Goal: Information Seeking & Learning: Learn about a topic

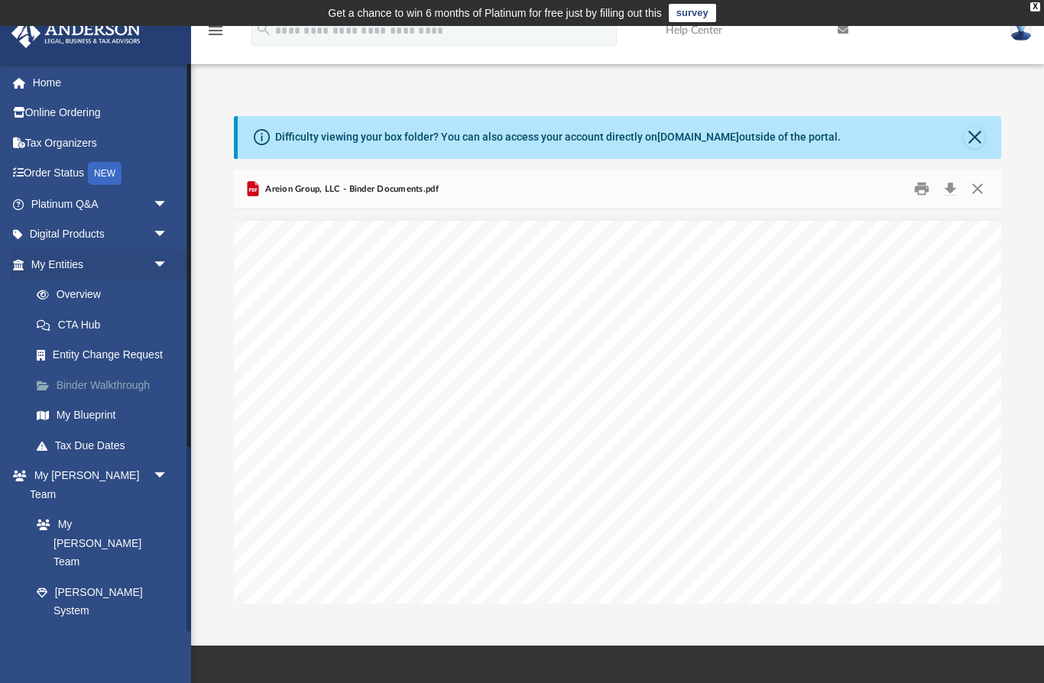
click at [71, 383] on link "Binder Walkthrough" at bounding box center [106, 385] width 170 height 31
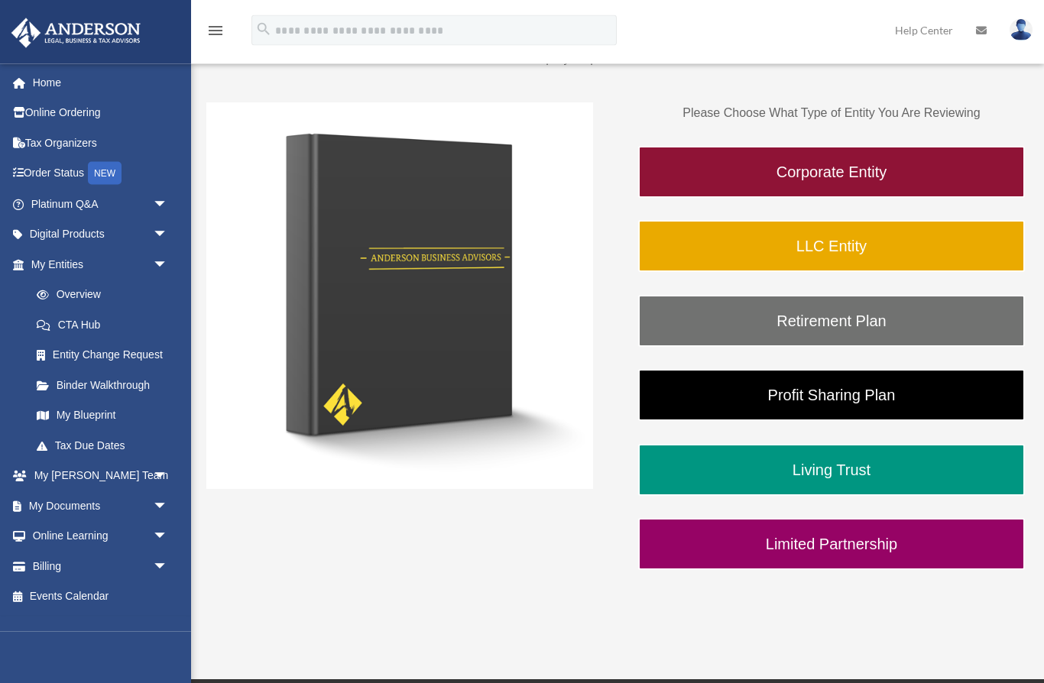
scroll to position [215, 0]
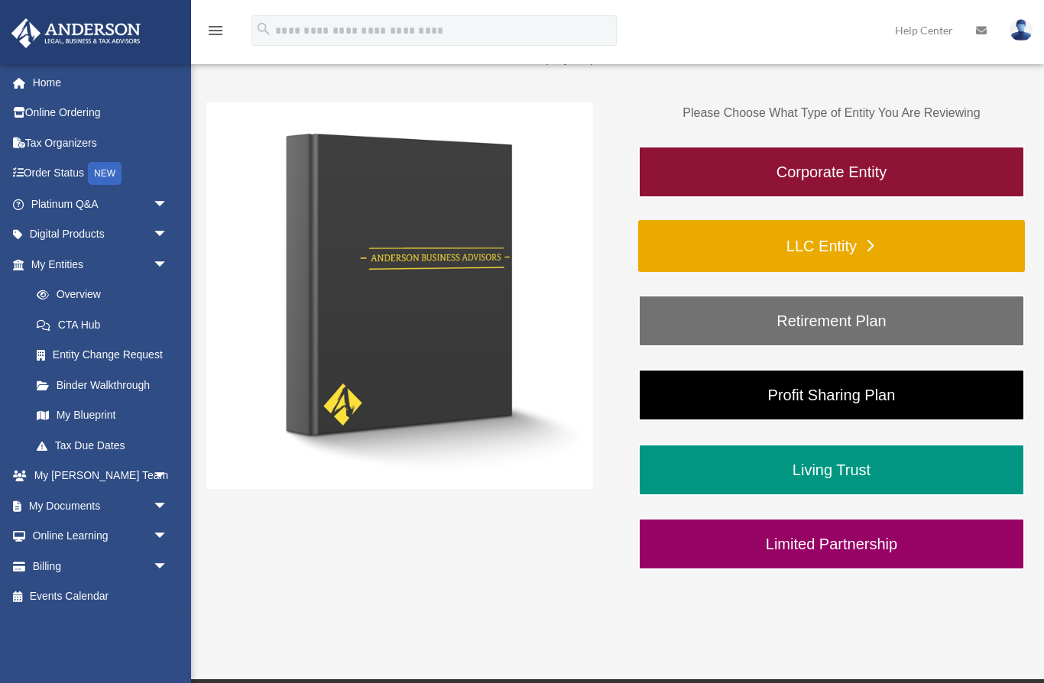
click at [933, 250] on link "LLC Entity" at bounding box center [831, 246] width 387 height 52
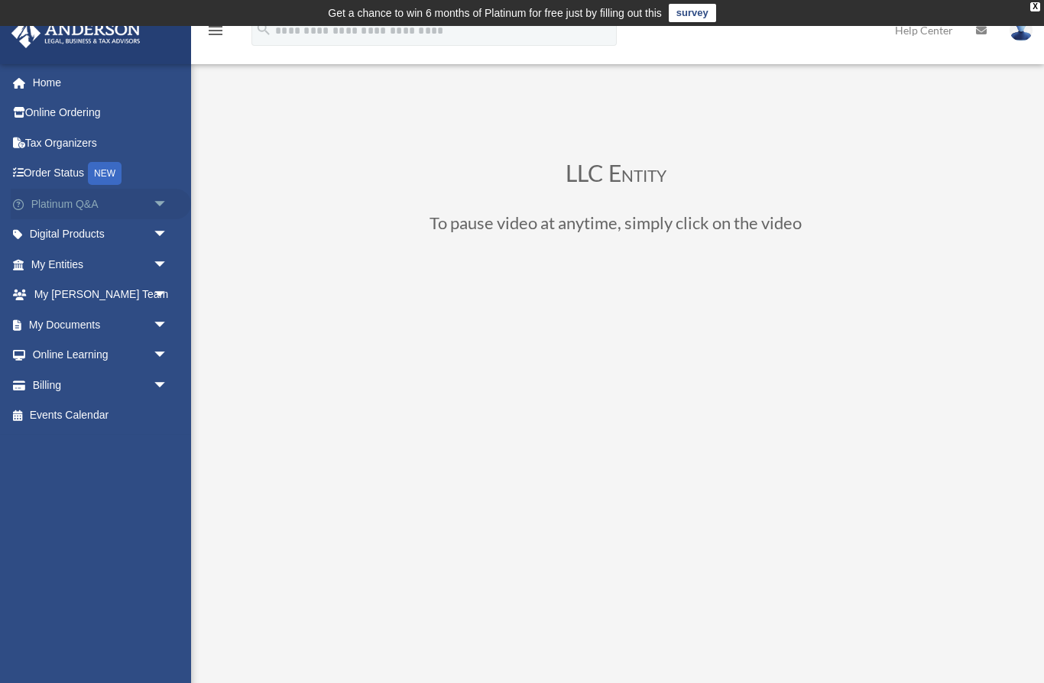
click at [34, 209] on link "Platinum Q&A arrow_drop_down" at bounding box center [101, 204] width 180 height 31
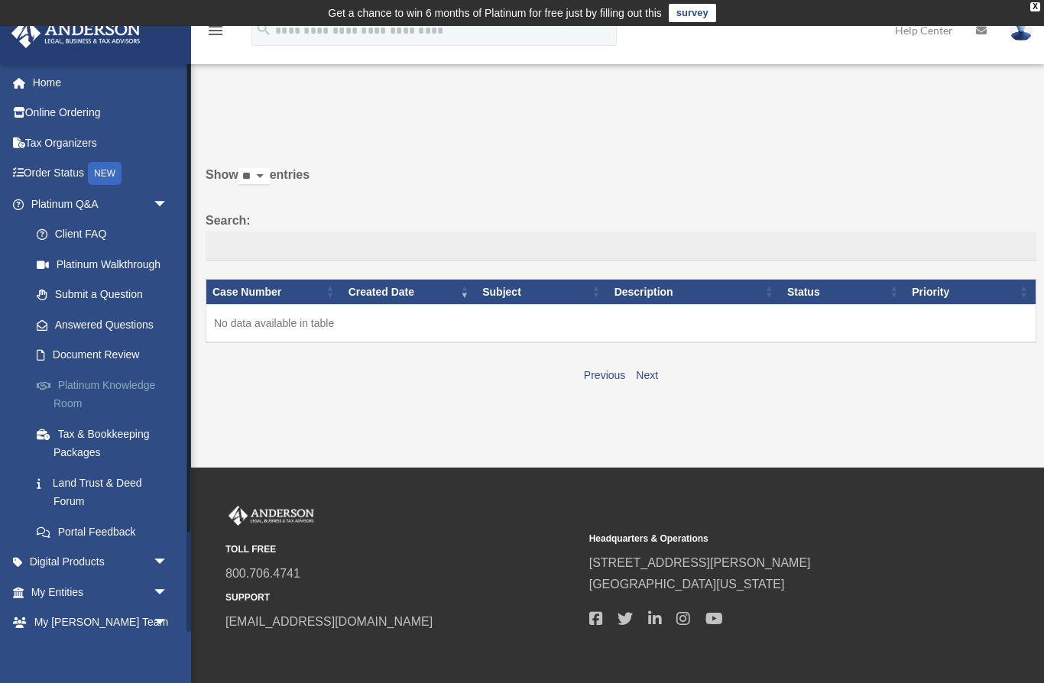
click at [86, 386] on link "Platinum Knowledge Room" at bounding box center [106, 394] width 170 height 49
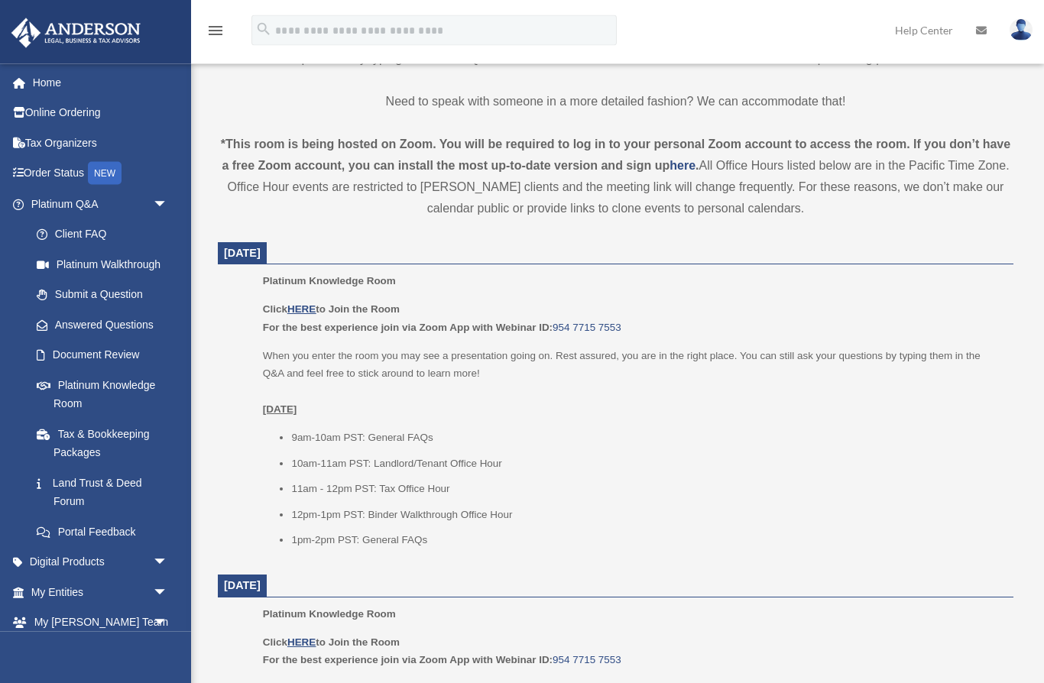
scroll to position [489, 0]
click at [306, 311] on u "HERE" at bounding box center [301, 308] width 28 height 11
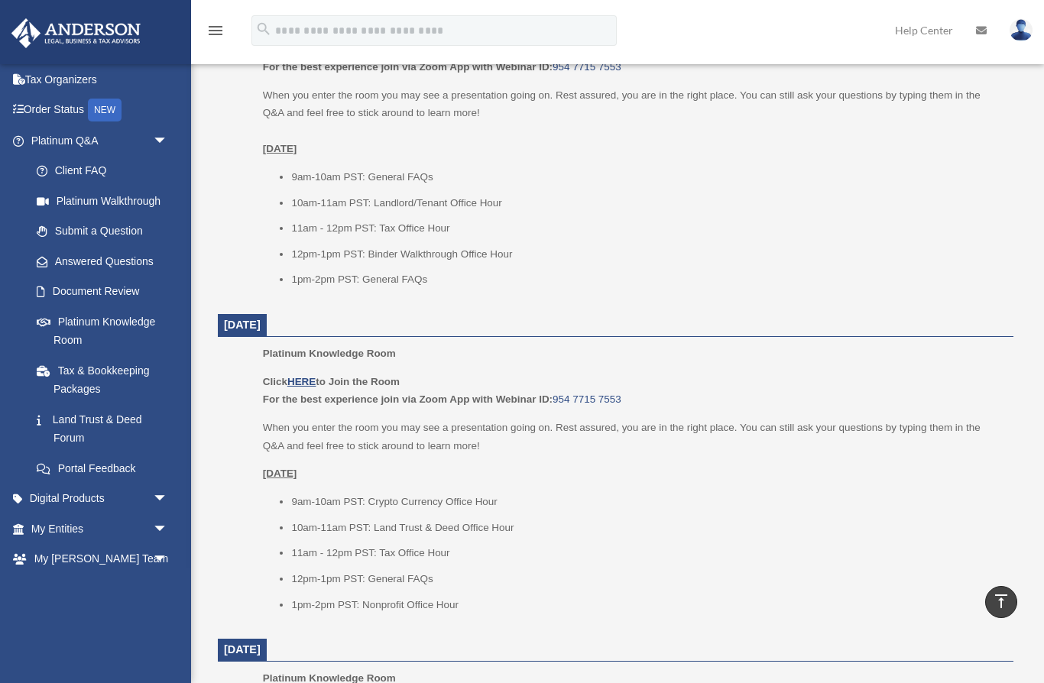
scroll to position [1023, 0]
